Goal: Information Seeking & Learning: Learn about a topic

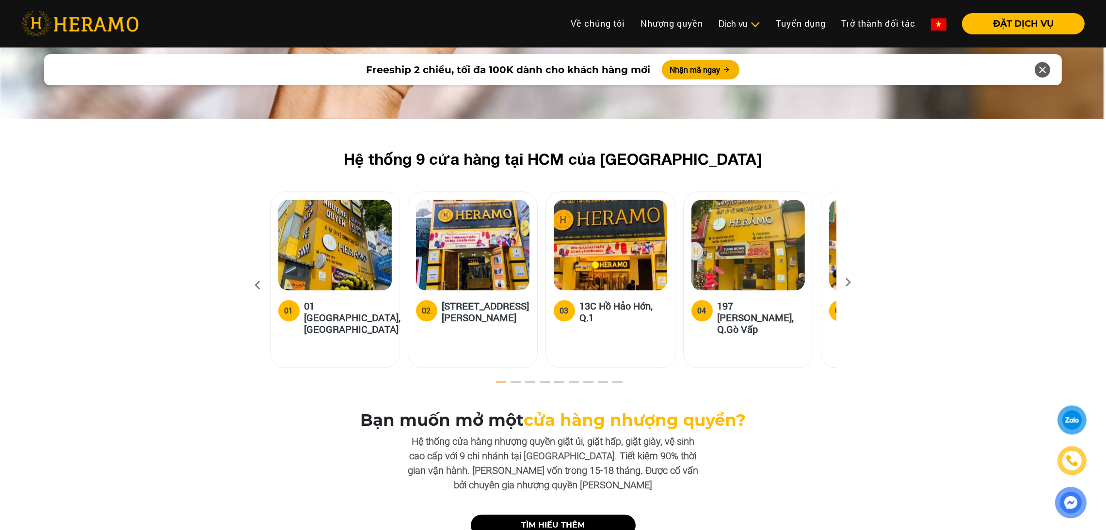
scroll to position [2807, 0]
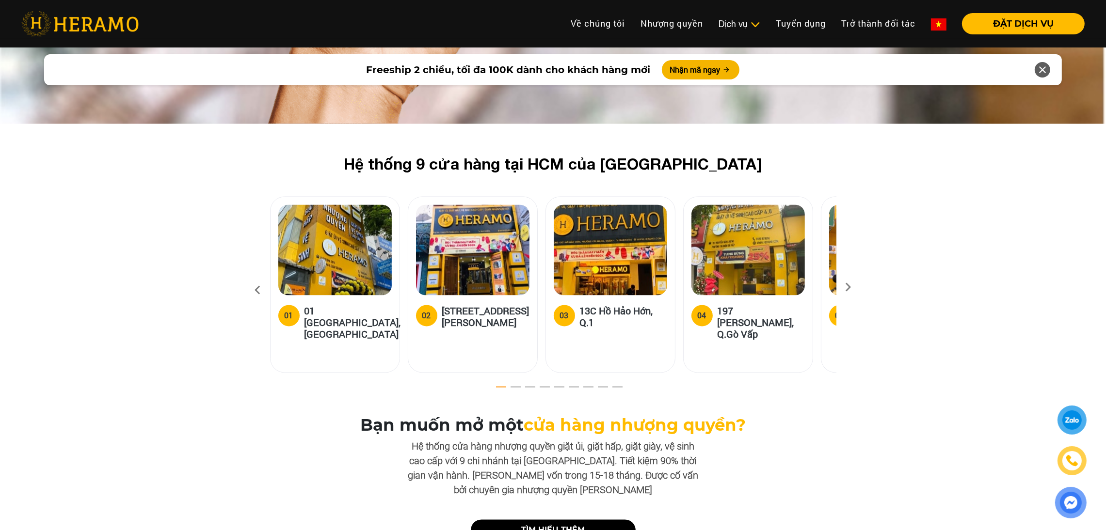
click at [854, 288] on icon at bounding box center [848, 291] width 17 height 6
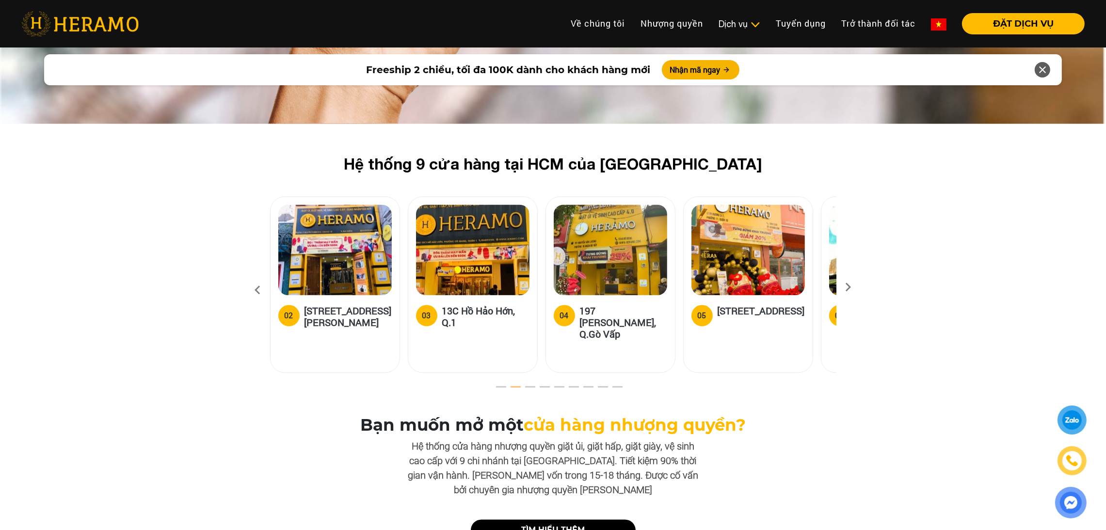
click at [854, 288] on icon at bounding box center [848, 291] width 17 height 6
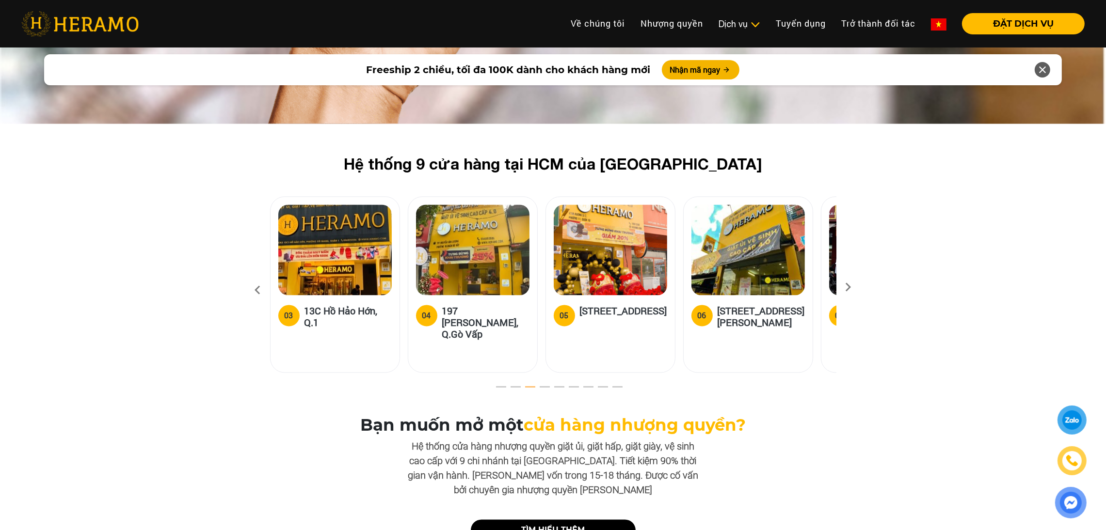
click at [854, 288] on icon at bounding box center [848, 291] width 17 height 6
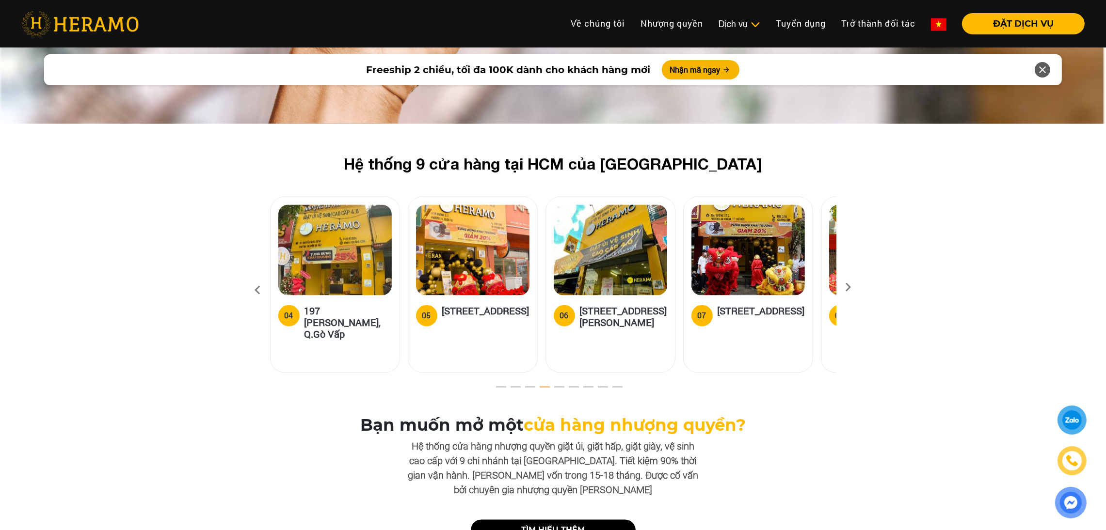
click at [854, 288] on icon at bounding box center [848, 291] width 17 height 6
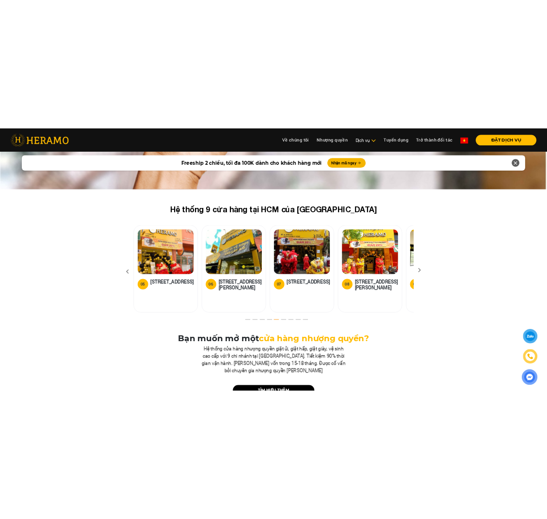
scroll to position [2797, 0]
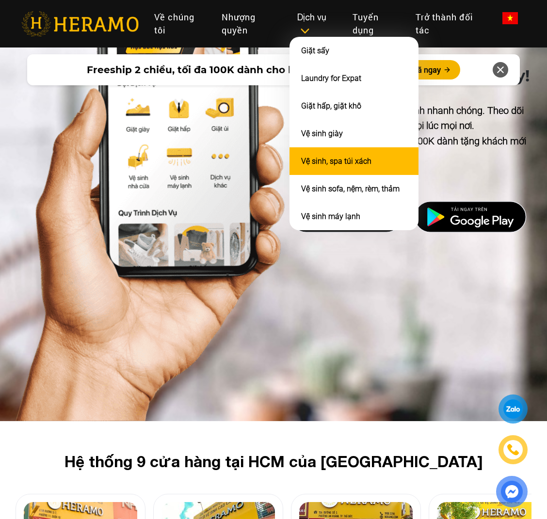
click at [319, 157] on link "Vệ sinh, spa túi xách" at bounding box center [336, 161] width 70 height 9
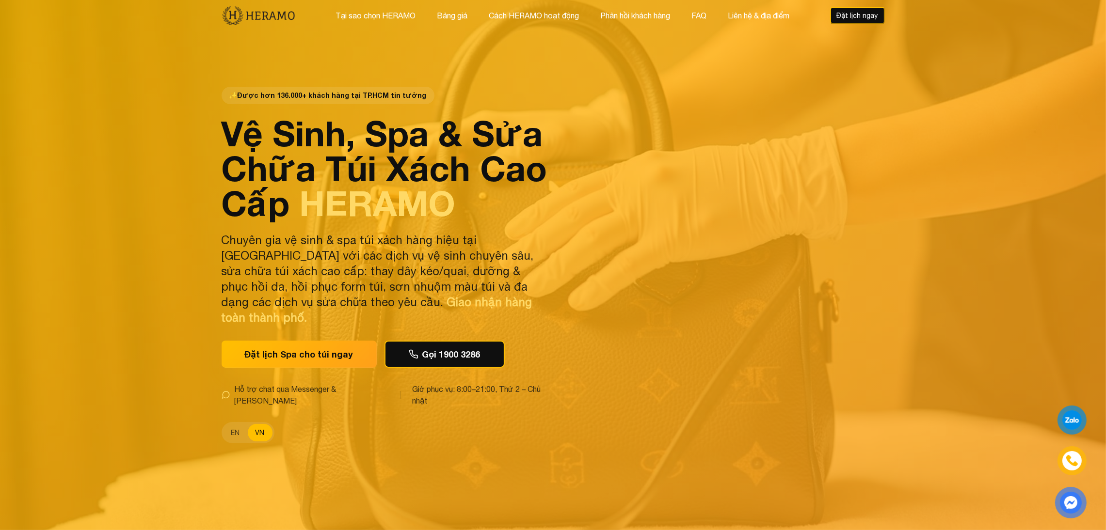
click at [464, 238] on div "✨ Được hơn 136.000+ khách hàng tại TP.HCM tin tưởng Vệ Sinh, Spa & Sửa Chữa Túi…" at bounding box center [385, 265] width 326 height 357
click at [231, 424] on button "EN" at bounding box center [236, 432] width 24 height 17
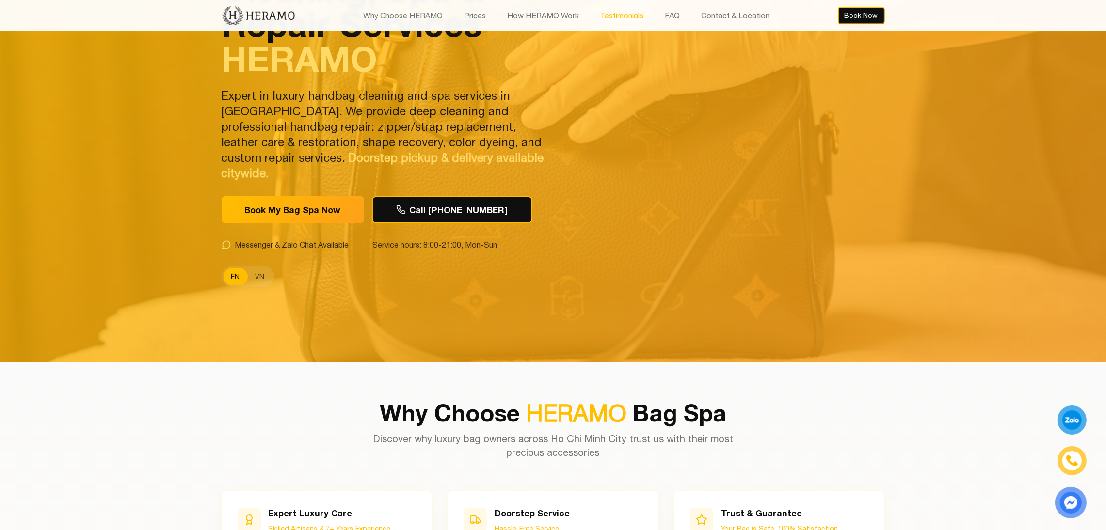
scroll to position [143, 0]
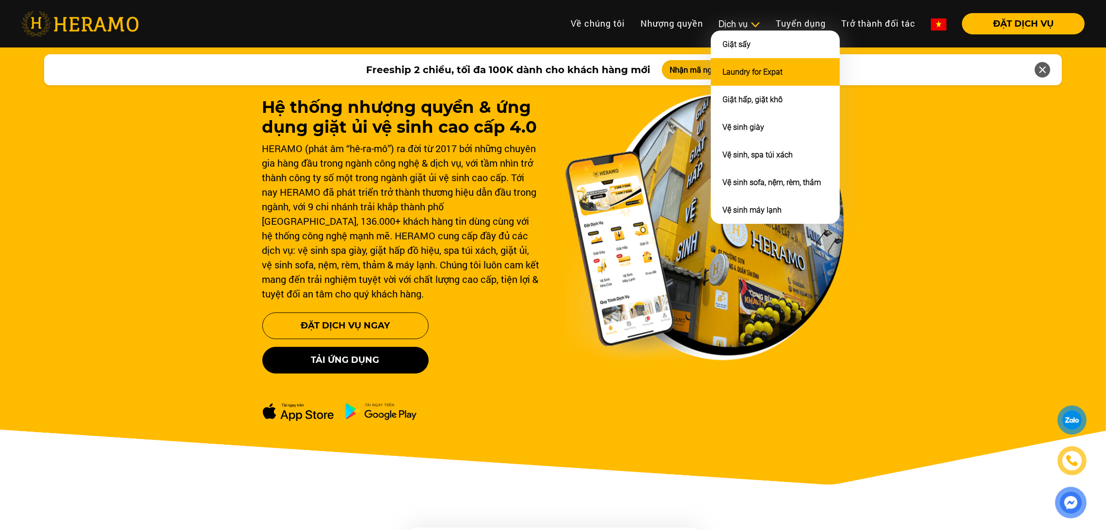
click at [728, 76] on li "Laundry for Expat" at bounding box center [775, 72] width 129 height 28
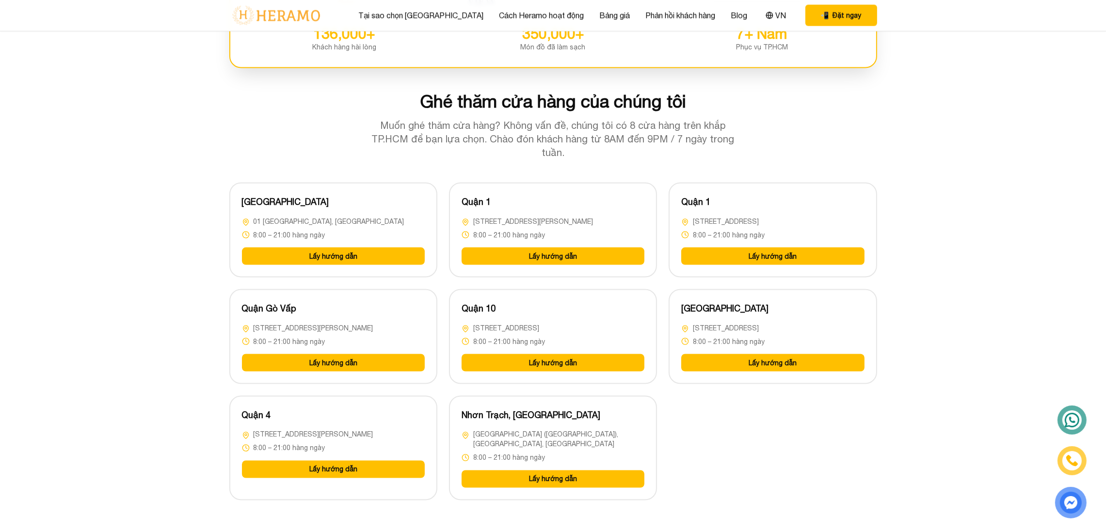
scroll to position [2336, 0]
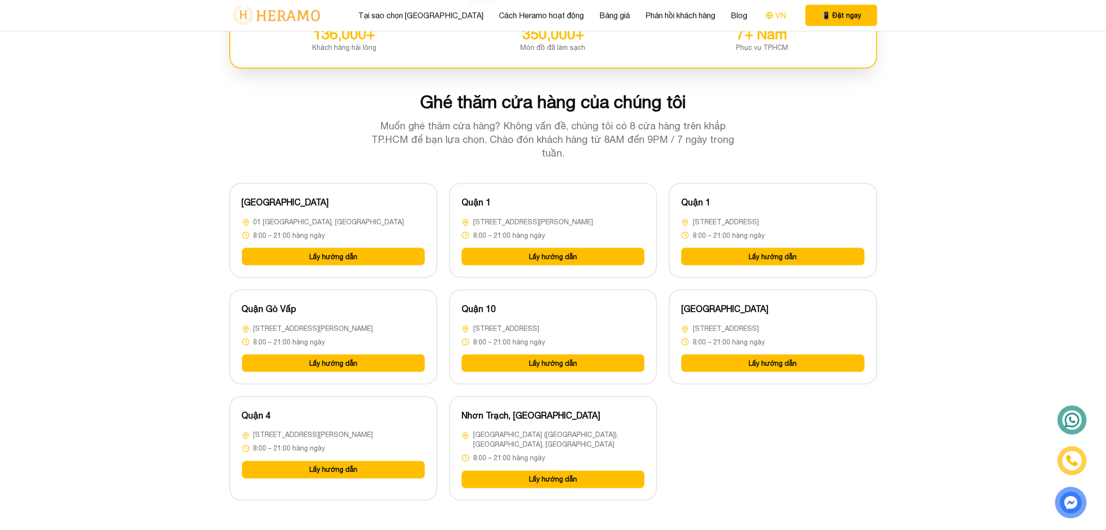
click at [763, 17] on button "VN" at bounding box center [776, 15] width 26 height 13
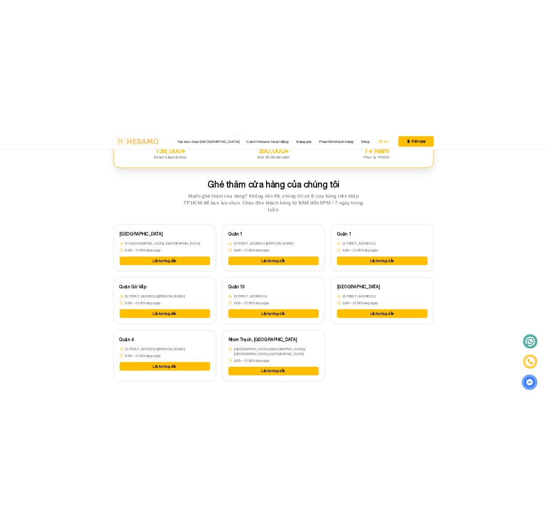
scroll to position [2296, 0]
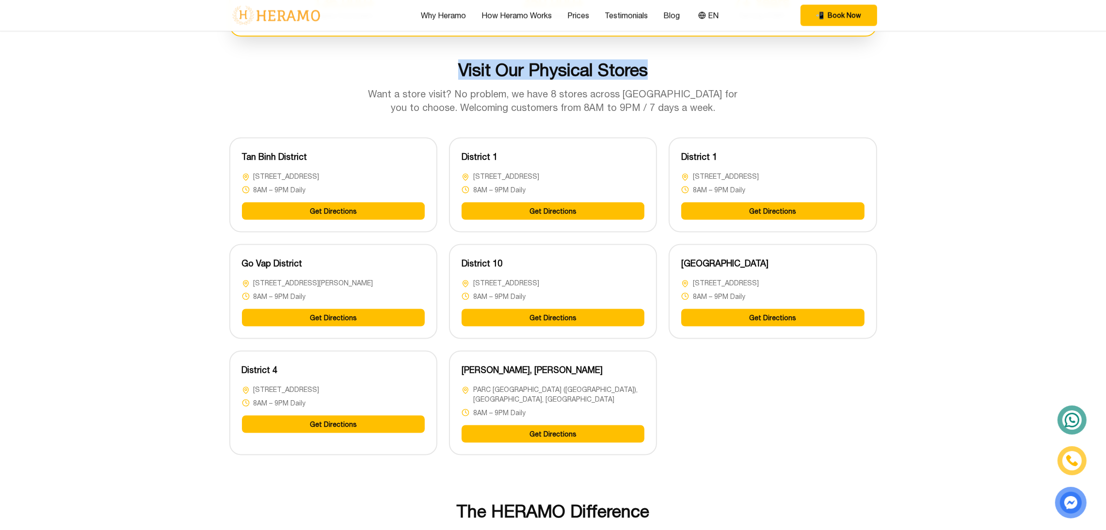
drag, startPoint x: 446, startPoint y: 64, endPoint x: 671, endPoint y: 71, distance: 225.5
click at [671, 71] on h2 "Visit Our Physical Stores" at bounding box center [553, 69] width 648 height 19
copy h2 "Visit Our Physical Stores"
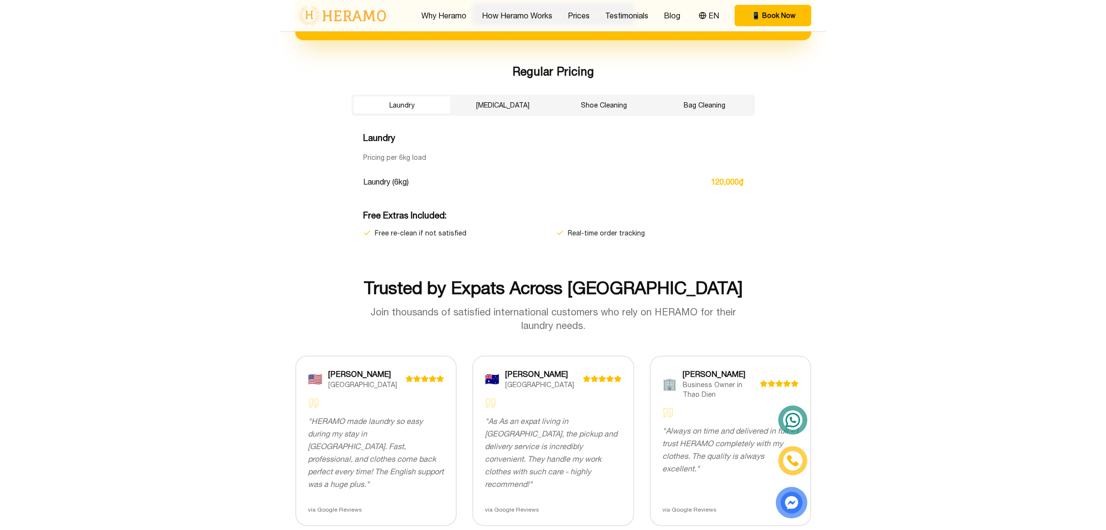
scroll to position [1631, 0]
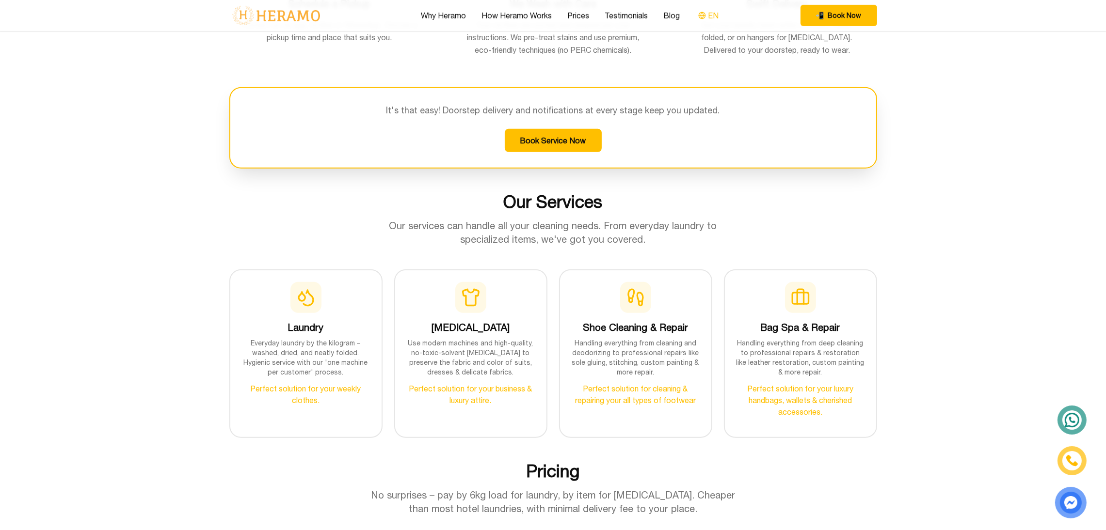
click at [705, 17] on button "EN" at bounding box center [708, 15] width 26 height 13
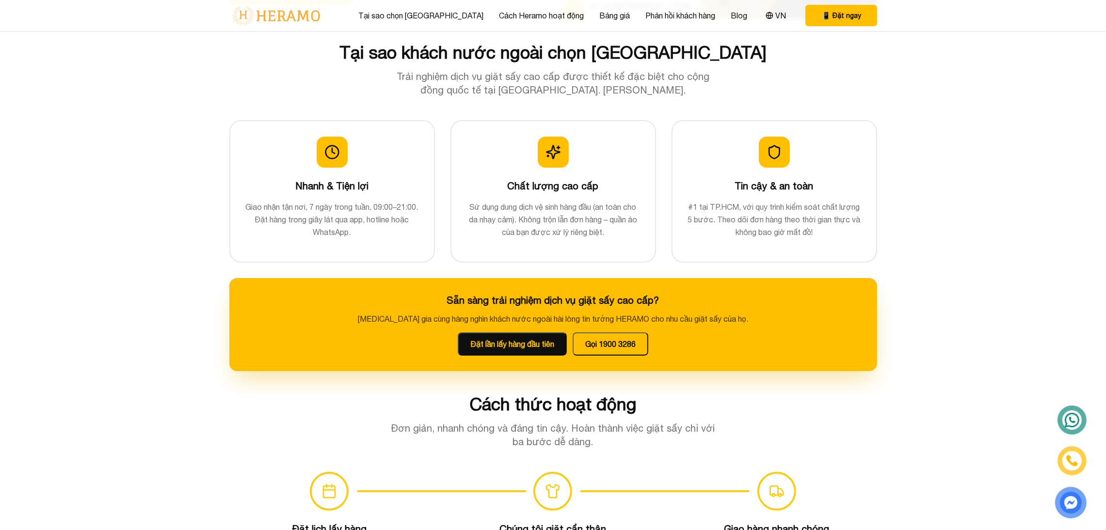
scroll to position [0, 0]
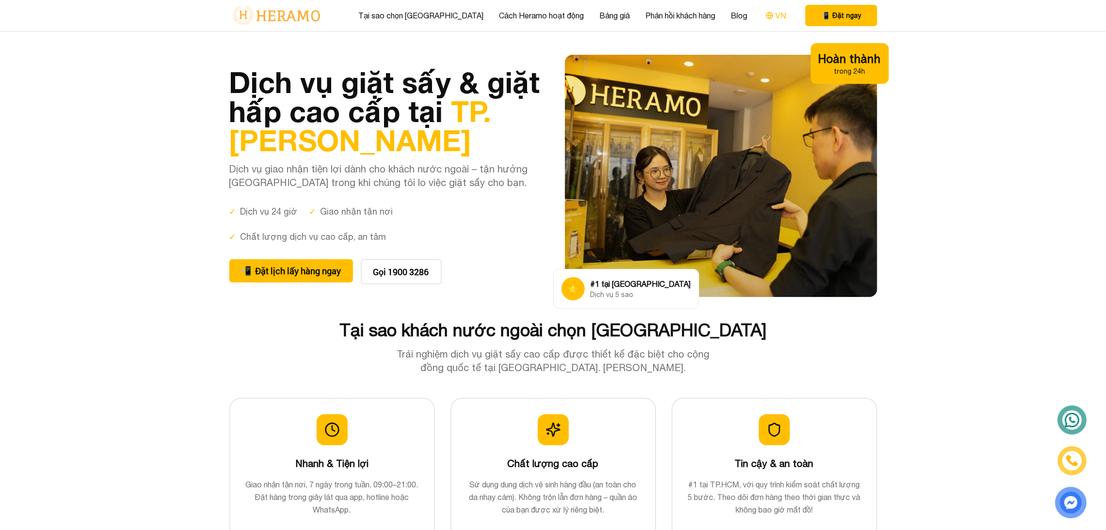
click at [763, 13] on button "VN" at bounding box center [776, 15] width 26 height 13
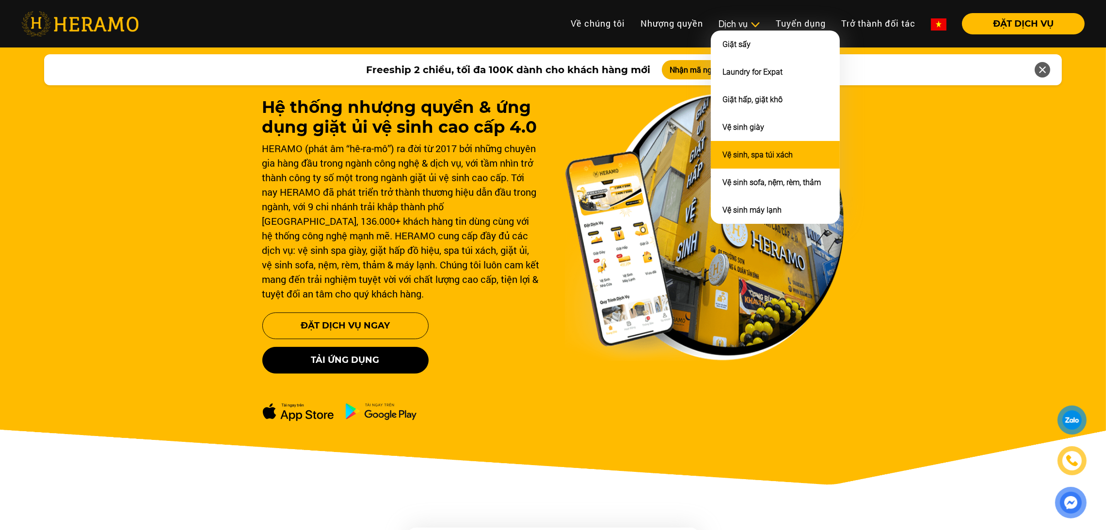
click at [746, 154] on link "Vệ sinh, spa túi xách" at bounding box center [757, 154] width 70 height 9
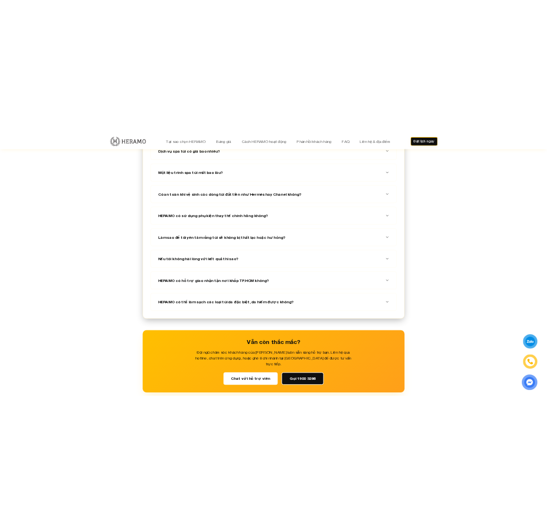
scroll to position [3736, 0]
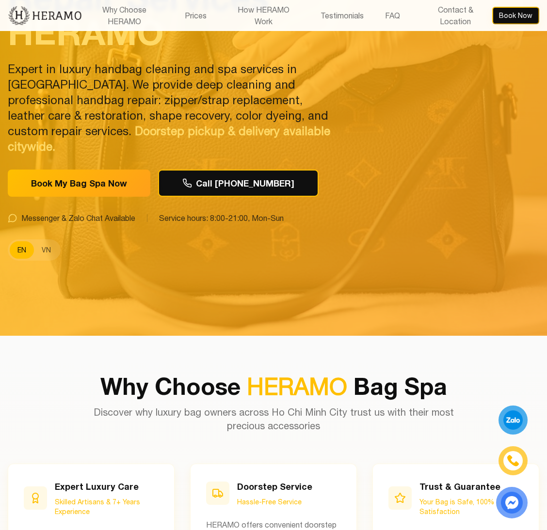
scroll to position [188, 0]
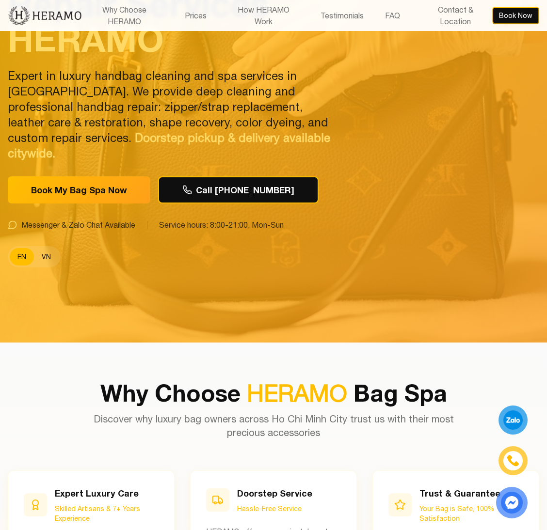
click at [48, 248] on button "VN" at bounding box center [46, 256] width 25 height 17
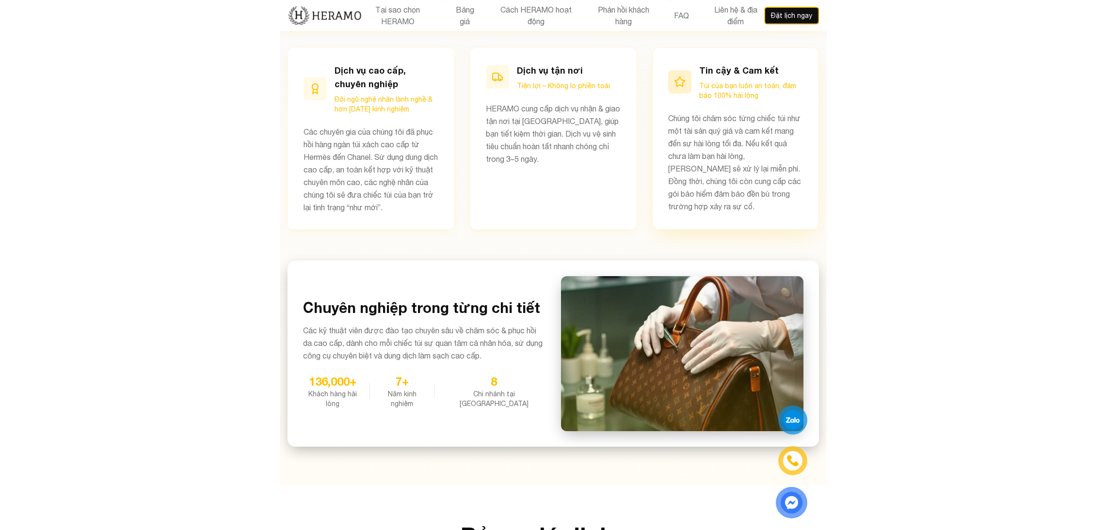
scroll to position [592, 0]
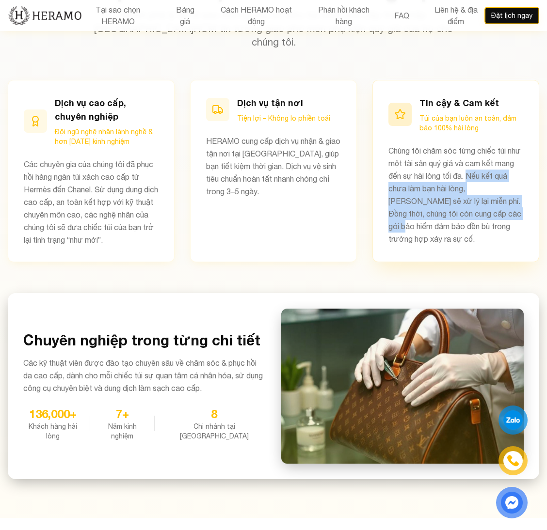
drag, startPoint x: 490, startPoint y: 161, endPoint x: 516, endPoint y: 203, distance: 49.6
click at [516, 203] on p "Chúng tôi chăm sóc từng chiếc túi như một tài sản quý giá và cam kết mang đến s…" at bounding box center [455, 194] width 135 height 101
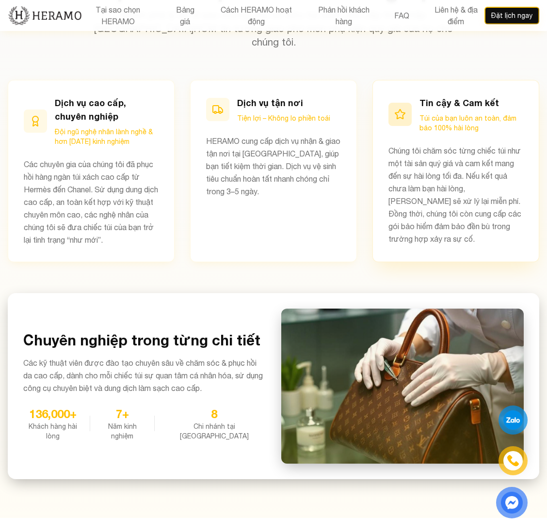
click at [496, 225] on p "Chúng tôi chăm sóc từng chiếc túi như một tài sản quý giá và cam kết mang đến s…" at bounding box center [455, 194] width 135 height 101
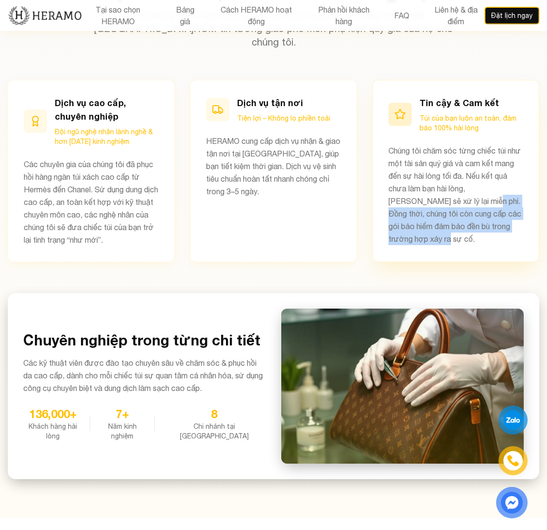
drag, startPoint x: 462, startPoint y: 192, endPoint x: 462, endPoint y: 224, distance: 32.5
click at [462, 224] on p "Chúng tôi chăm sóc từng chiếc túi như một tài sản quý giá và cam kết mang đến s…" at bounding box center [455, 194] width 135 height 101
copy p "Đồng thời, chúng tôi còn cung cấp các gói bảo hiểm đảm bảo đền bù trong trường …"
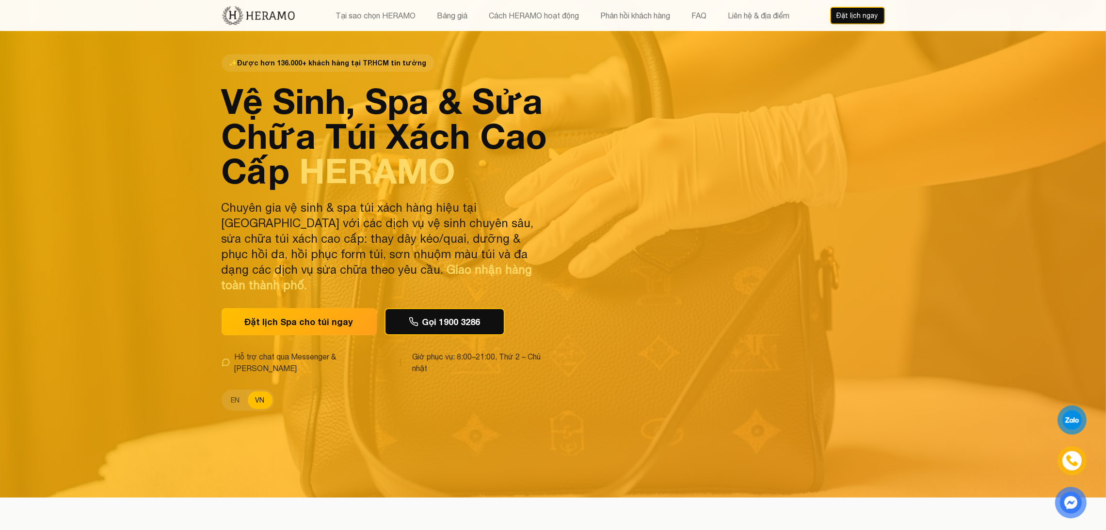
scroll to position [28, 0]
